Goal: Find specific page/section: Find specific page/section

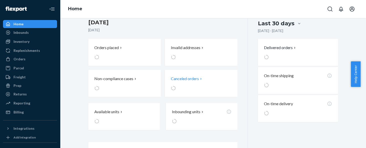
scroll to position [113, 0]
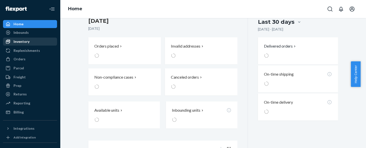
click at [23, 44] on div "Inventory" at bounding box center [22, 41] width 16 height 5
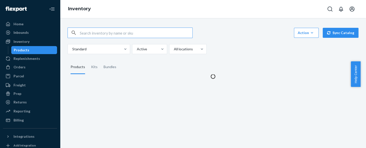
click at [96, 34] on input "text" at bounding box center [136, 33] width 113 height 10
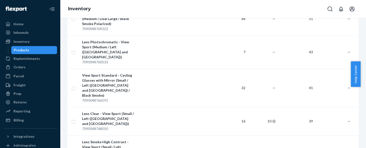
scroll to position [651, 0]
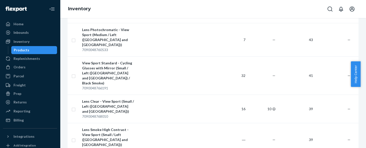
type input "7090048766115"
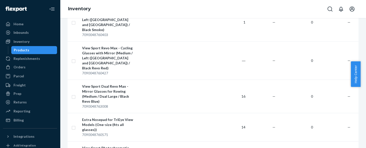
scroll to position [564, 0]
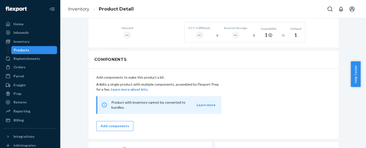
scroll to position [338, 0]
